Goal: Communication & Community: Answer question/provide support

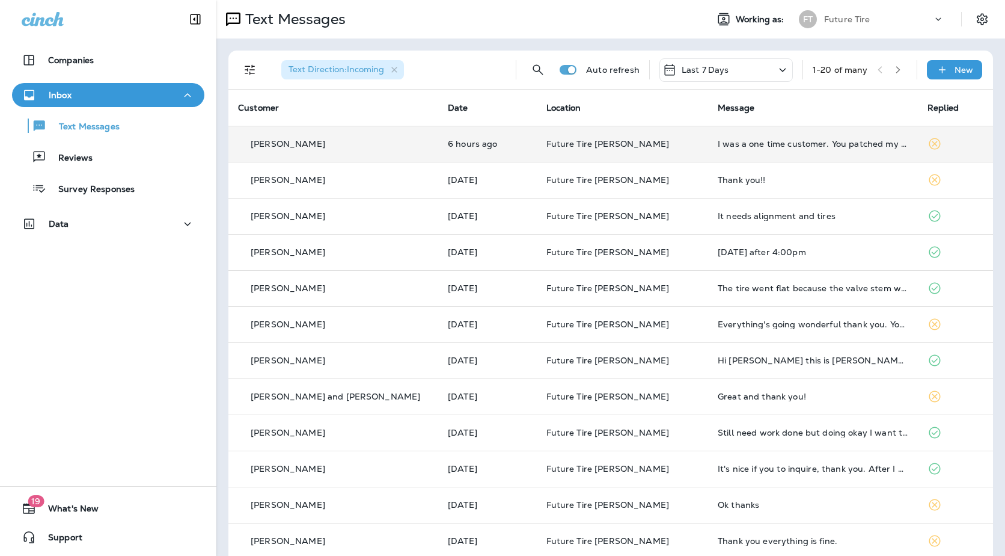
click at [649, 150] on td "Future Tire [PERSON_NAME]" at bounding box center [622, 144] width 171 height 36
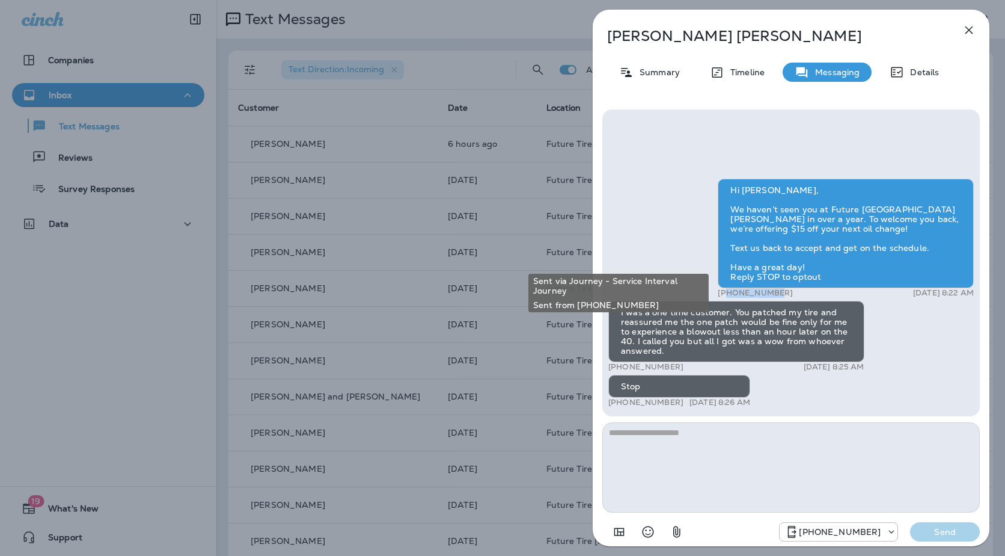
drag, startPoint x: 773, startPoint y: 290, endPoint x: 726, endPoint y: 296, distance: 47.4
click at [726, 296] on div "+19282321970 Sep 28, 2025 8:22 AM" at bounding box center [846, 293] width 256 height 10
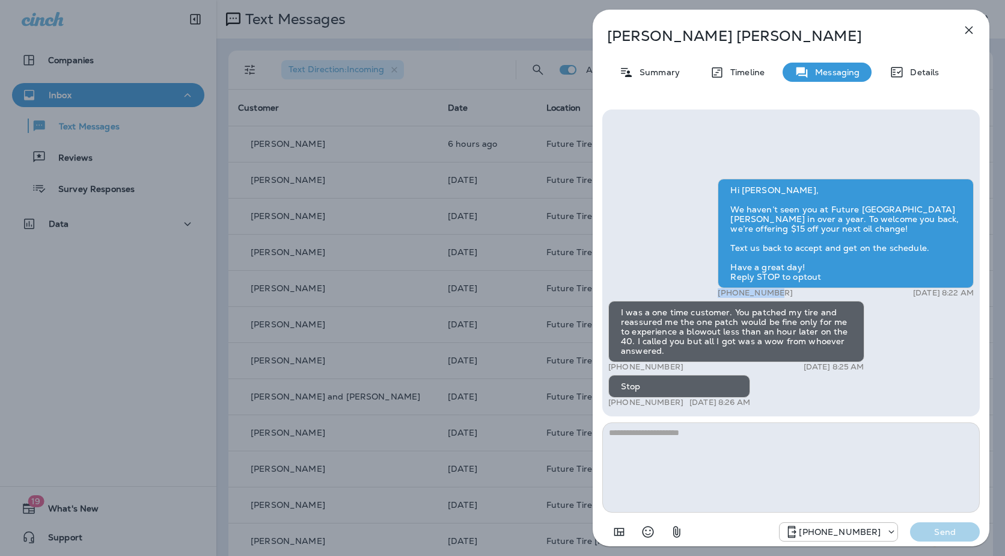
drag, startPoint x: 726, startPoint y: 296, endPoint x: 776, endPoint y: 289, distance: 51.1
click at [776, 289] on div "Hi Lisa, We haven’t seen you at Future Tire Holbrook in over a year. To welcome…" at bounding box center [791, 294] width 366 height 231
drag, startPoint x: 776, startPoint y: 289, endPoint x: 761, endPoint y: 294, distance: 16.5
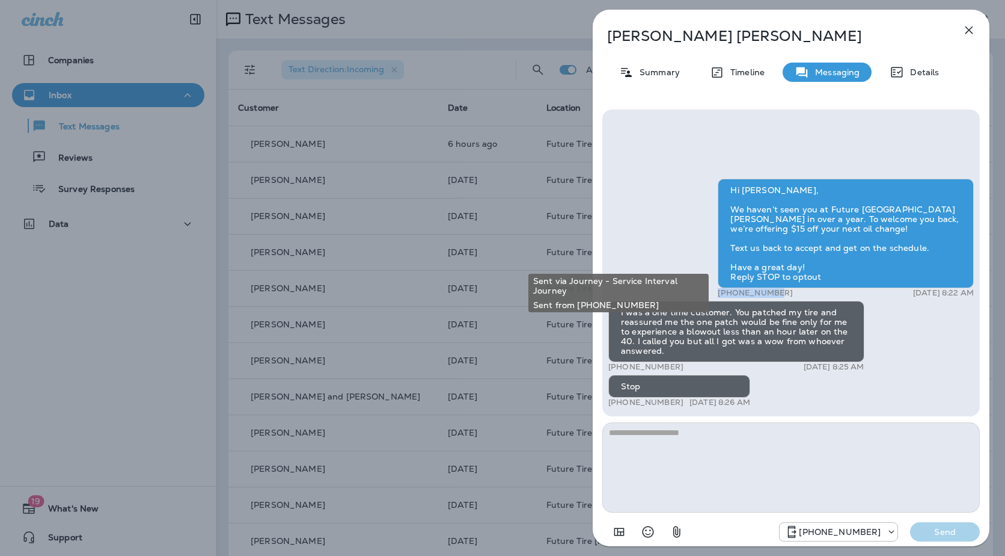
copy p "+19282321970"
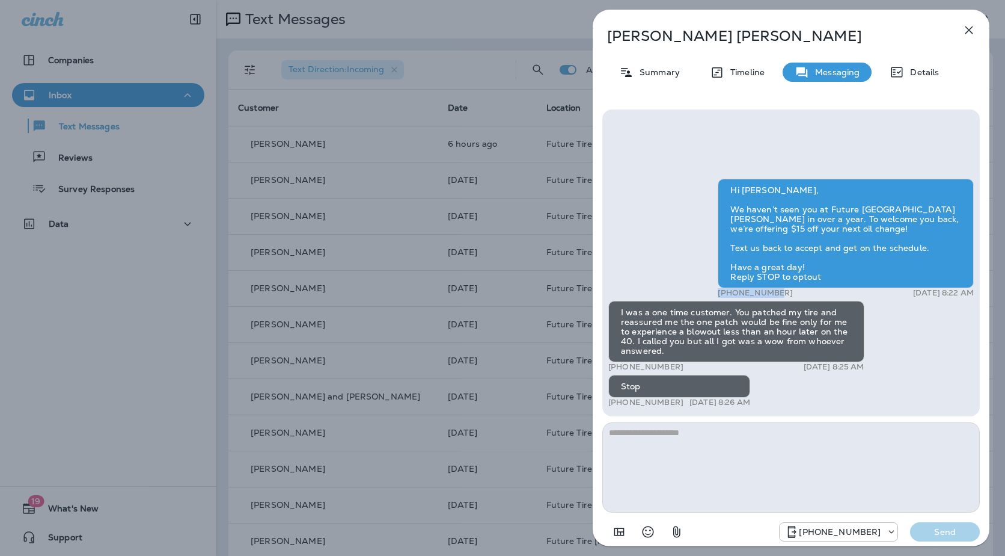
drag, startPoint x: 672, startPoint y: 369, endPoint x: 616, endPoint y: 366, distance: 56.0
click at [616, 366] on div "+1 (480) 577-1080 Sep 28, 2025 8:25 AM" at bounding box center [736, 367] width 256 height 10
drag, startPoint x: 616, startPoint y: 366, endPoint x: 622, endPoint y: 366, distance: 6.0
copy p "(480) 577-1080"
click at [339, 309] on div "Lisa Ventrello Summary Timeline Messaging Details Hi Lisa, We haven’t seen you …" at bounding box center [502, 278] width 1005 height 556
